Goal: Information Seeking & Learning: Compare options

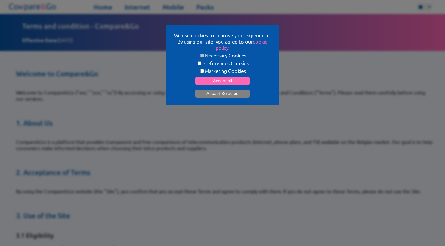
click at [235, 92] on button "Accept Selected" at bounding box center [222, 94] width 54 height 8
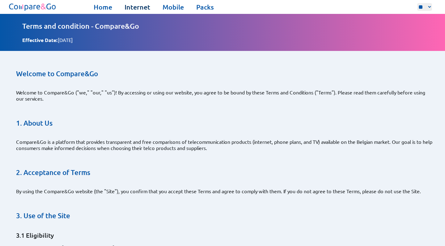
click at [139, 6] on link "Internet" at bounding box center [138, 7] width 26 height 9
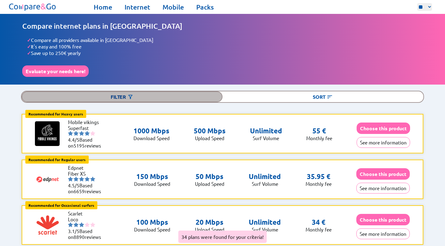
click at [131, 94] on img at bounding box center [130, 97] width 6 height 6
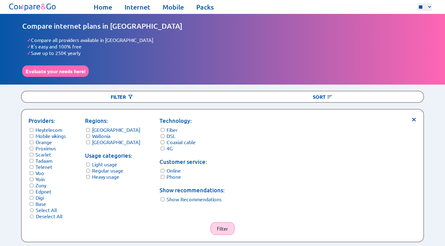
click at [226, 225] on button "Filter" at bounding box center [223, 229] width 24 height 13
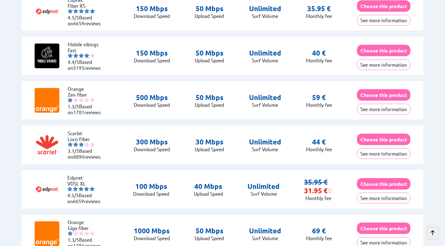
scroll to position [212, 0]
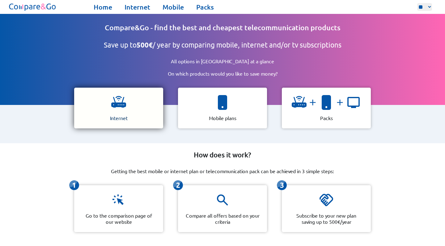
click at [138, 107] on div "Internet" at bounding box center [118, 108] width 89 height 41
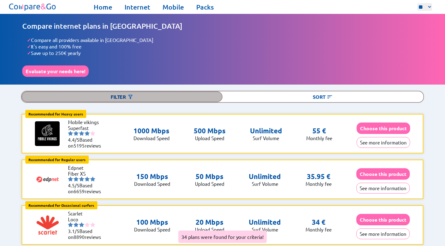
click at [162, 92] on div "Filter" at bounding box center [122, 97] width 201 height 11
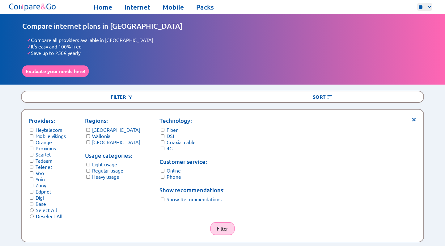
click at [219, 225] on button "Filter" at bounding box center [223, 229] width 24 height 13
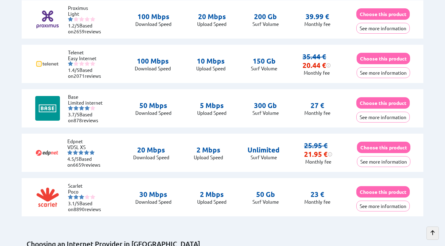
scroll to position [1006, 0]
